Goal: Navigation & Orientation: Find specific page/section

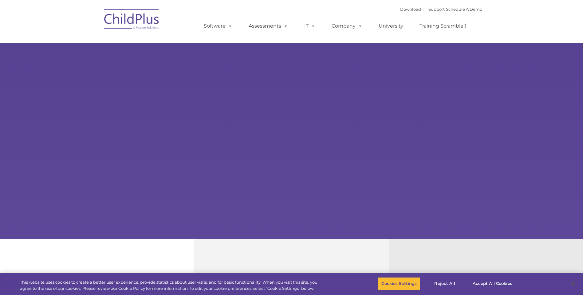
select select "MEDIUM"
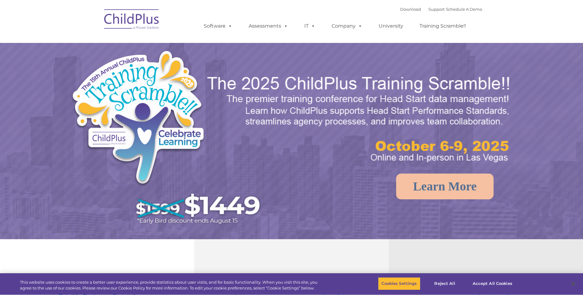
select select "MEDIUM"
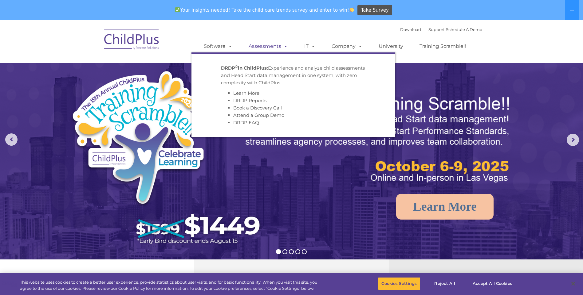
click at [260, 45] on link "Assessments" at bounding box center [268, 46] width 52 height 12
